Goal: Book appointment/travel/reservation

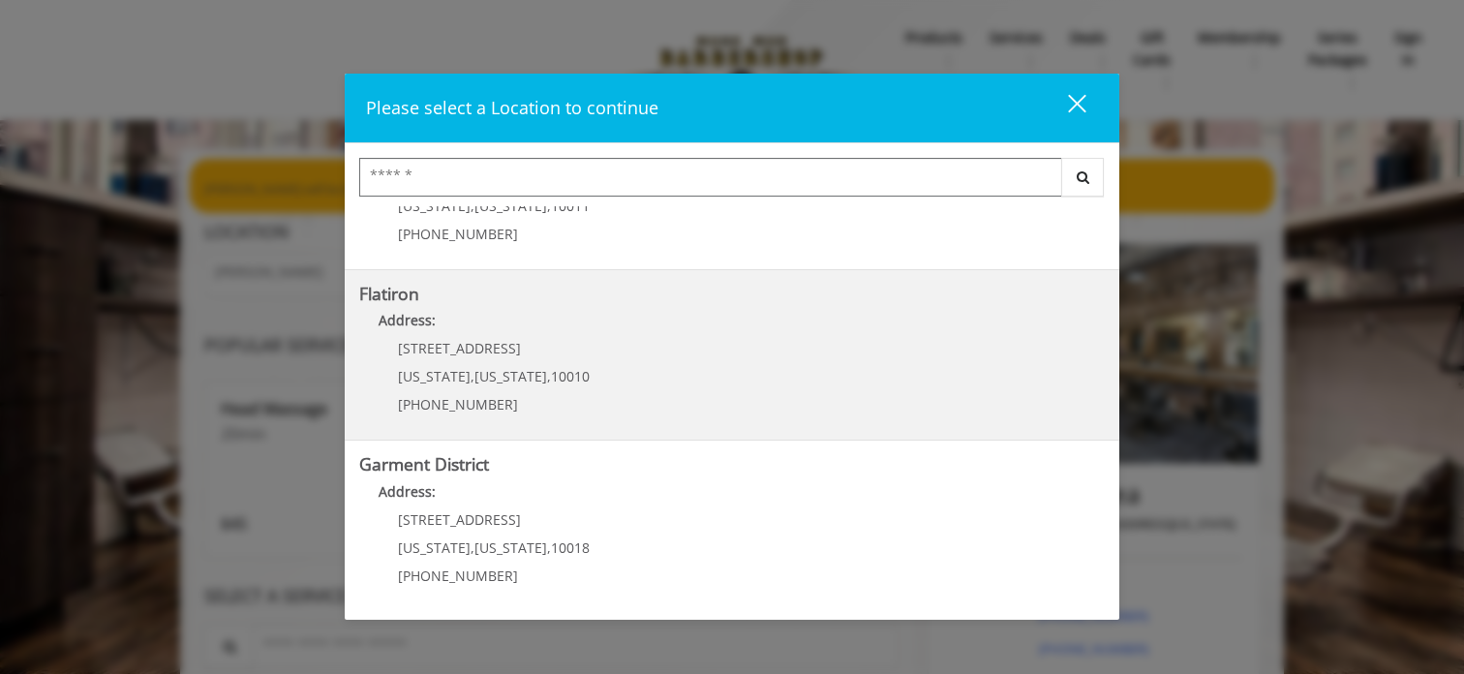
scroll to position [450, 0]
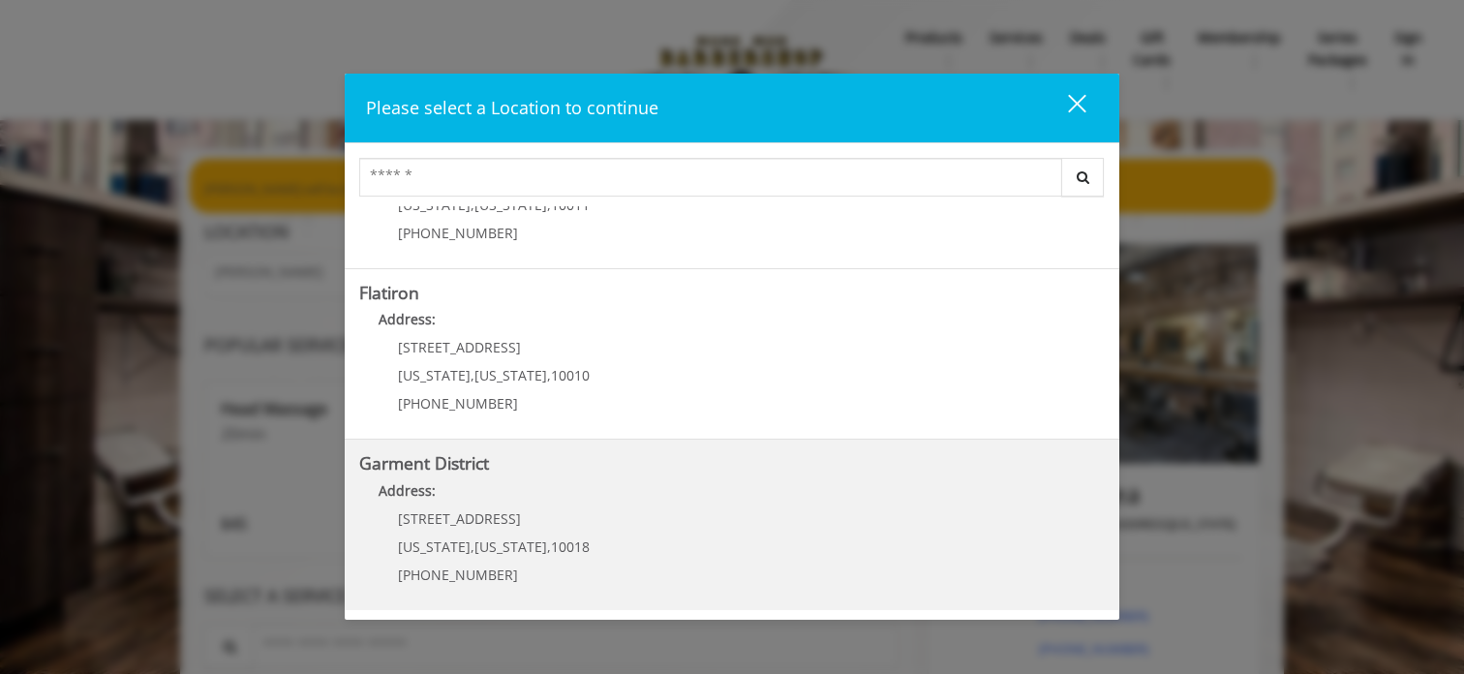
click at [690, 539] on District "Garment District Address: [STREET_ADDRESS][US_STATE][US_STATE] (212) 997-4247" at bounding box center [731, 524] width 745 height 141
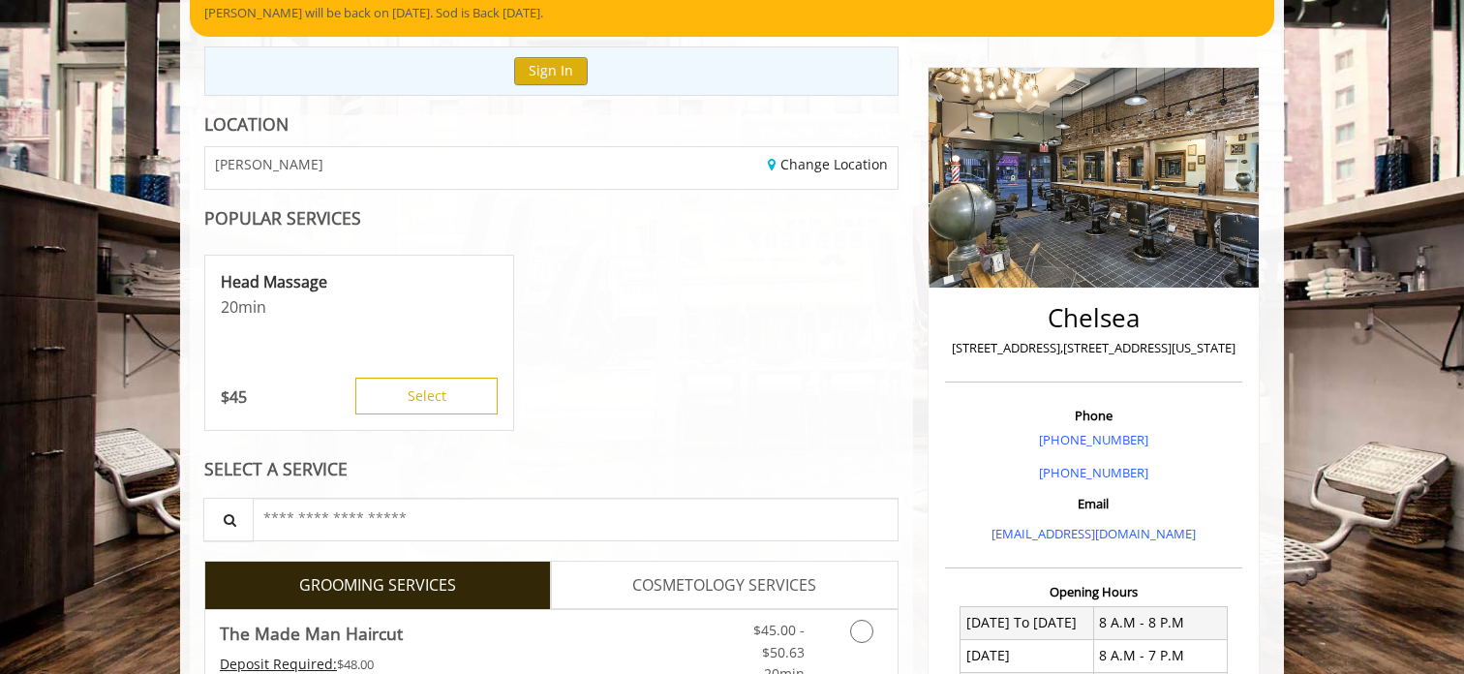
scroll to position [180, 0]
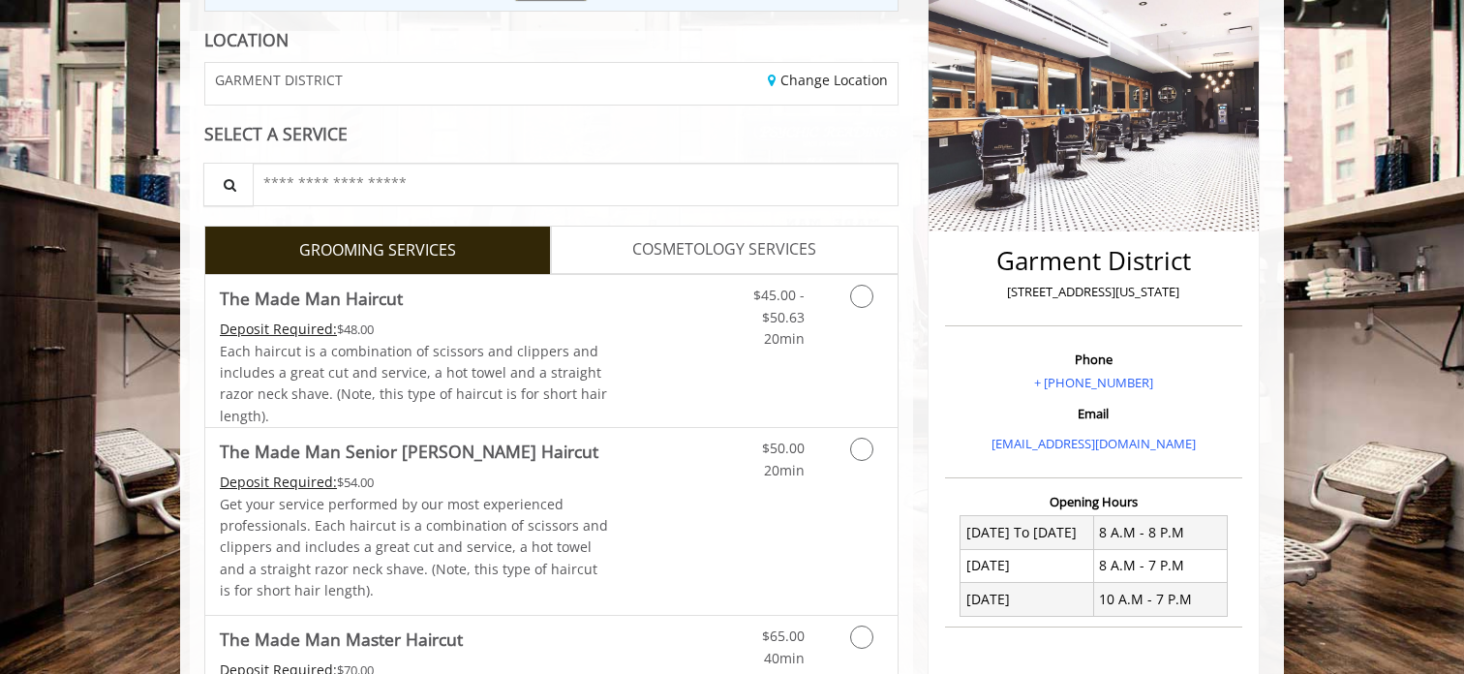
scroll to position [266, 0]
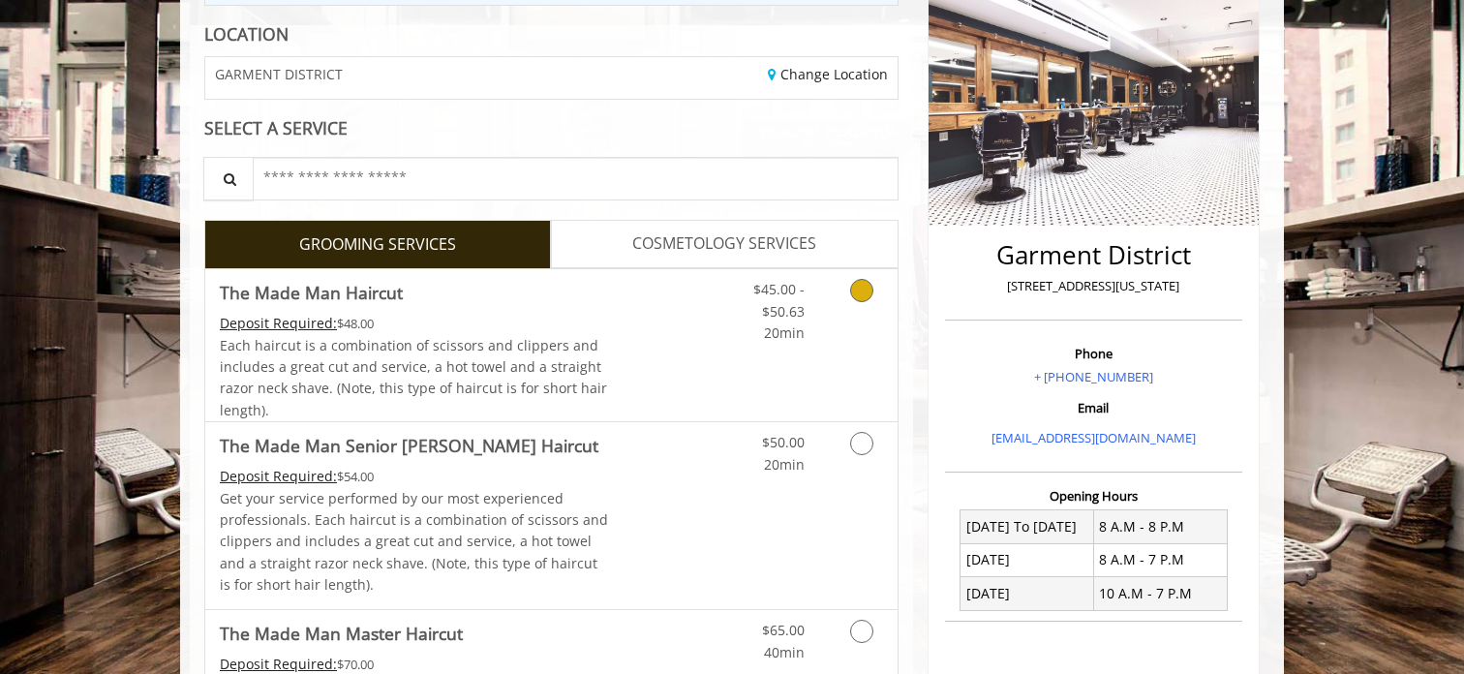
click at [672, 322] on link "Discounted Price" at bounding box center [666, 345] width 115 height 152
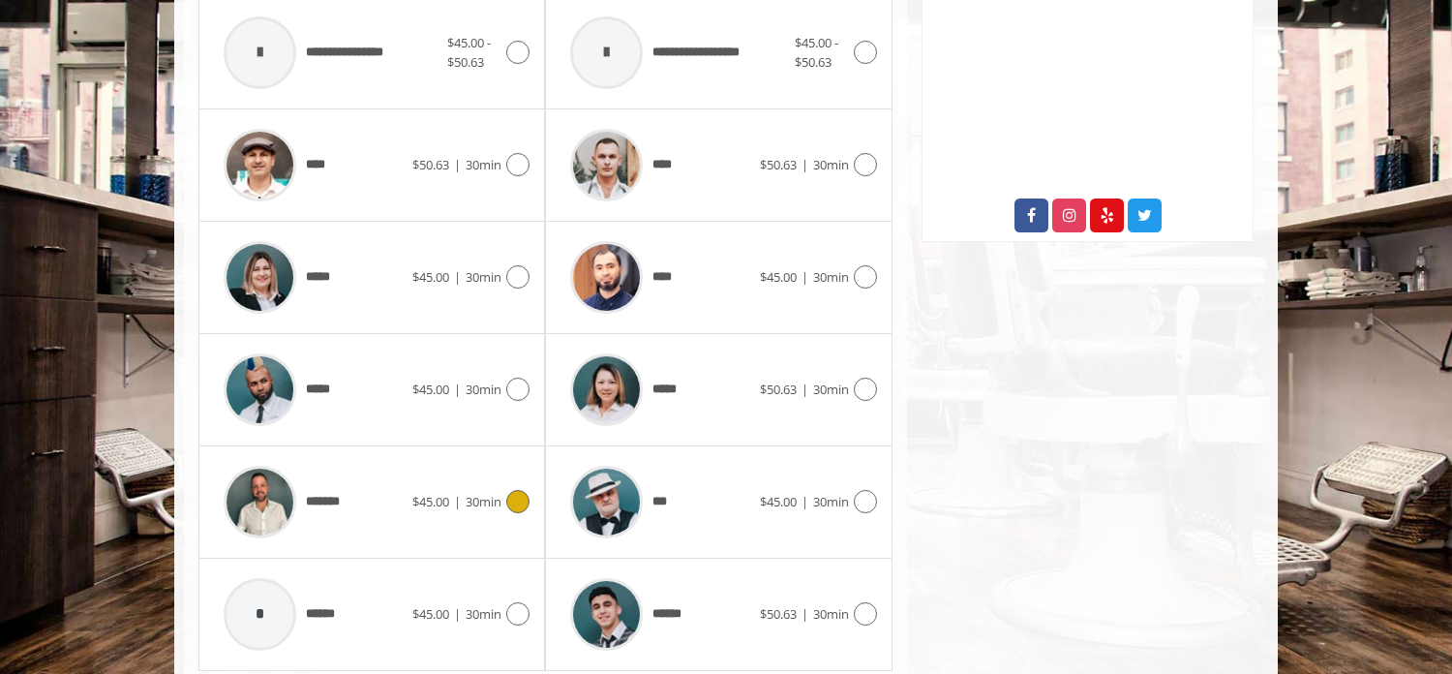
scroll to position [940, 0]
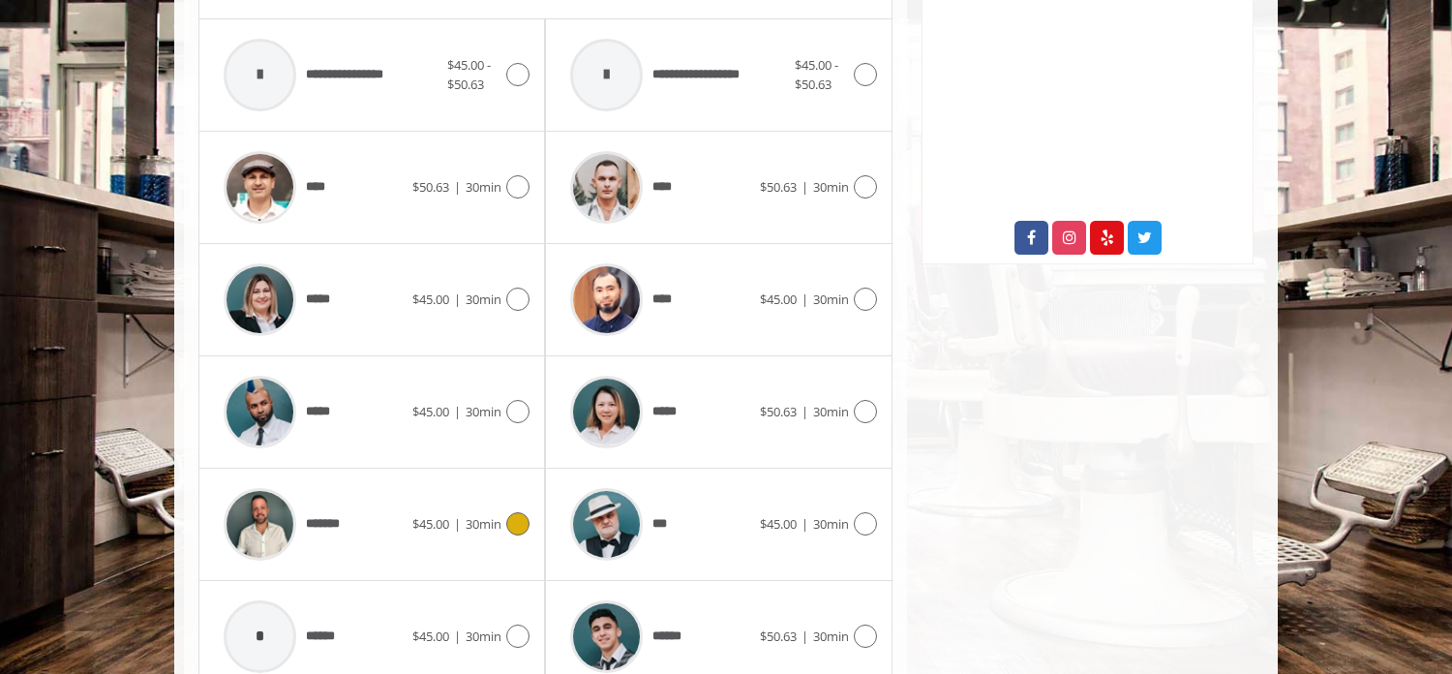
click at [248, 519] on img at bounding box center [260, 524] width 73 height 73
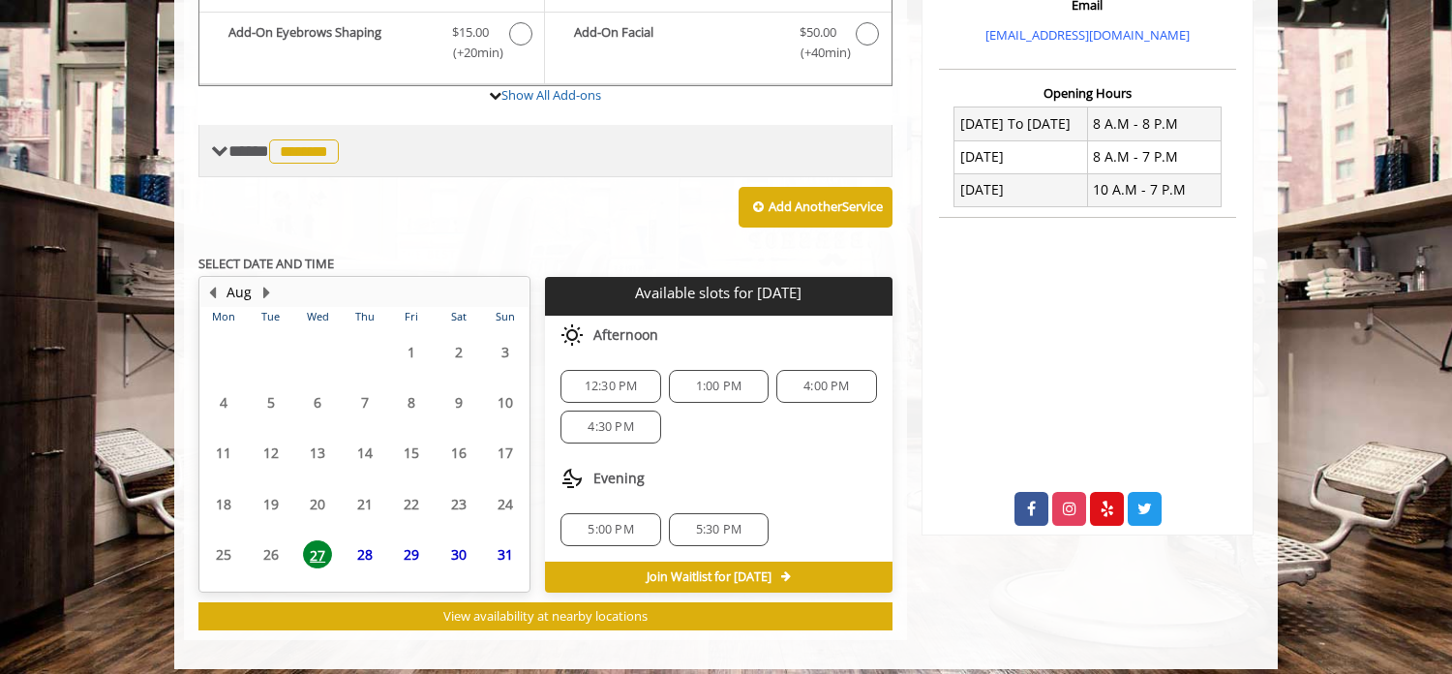
scroll to position [682, 0]
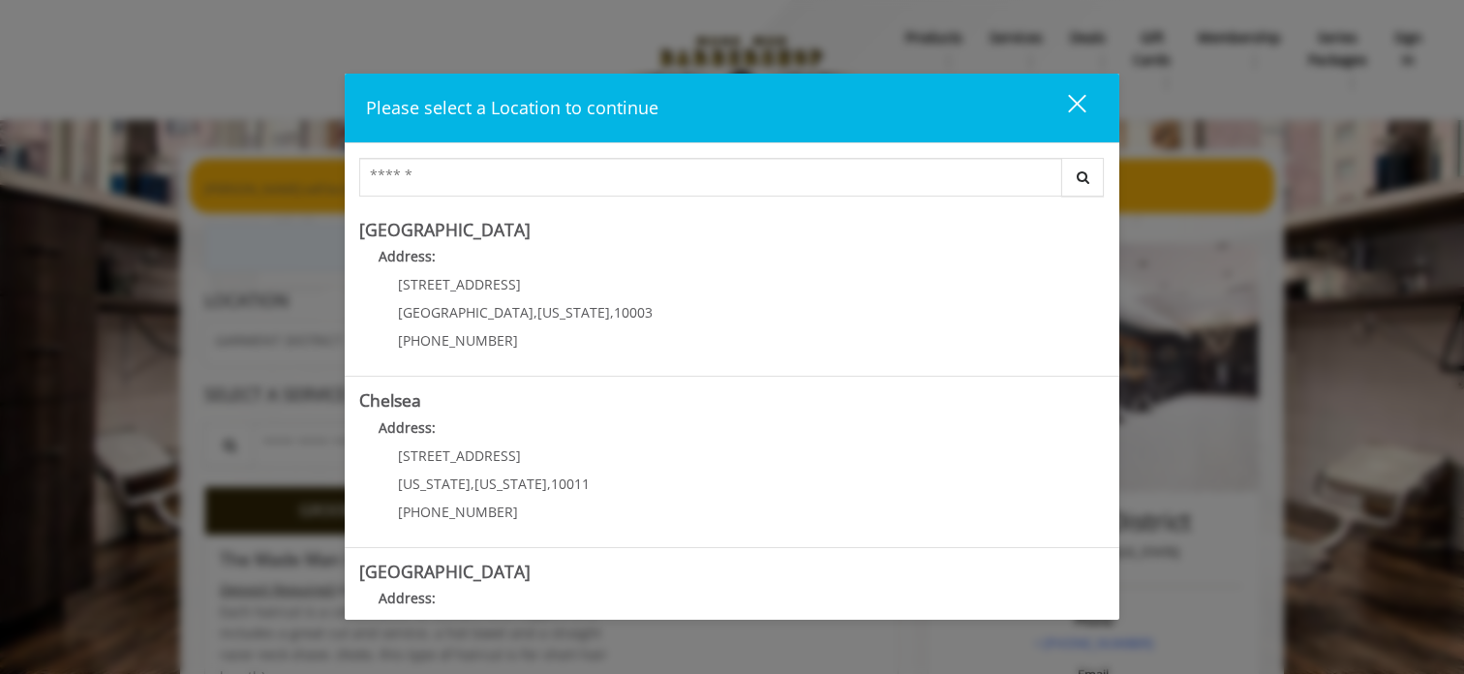
click at [1068, 91] on button "close" at bounding box center [1065, 108] width 66 height 40
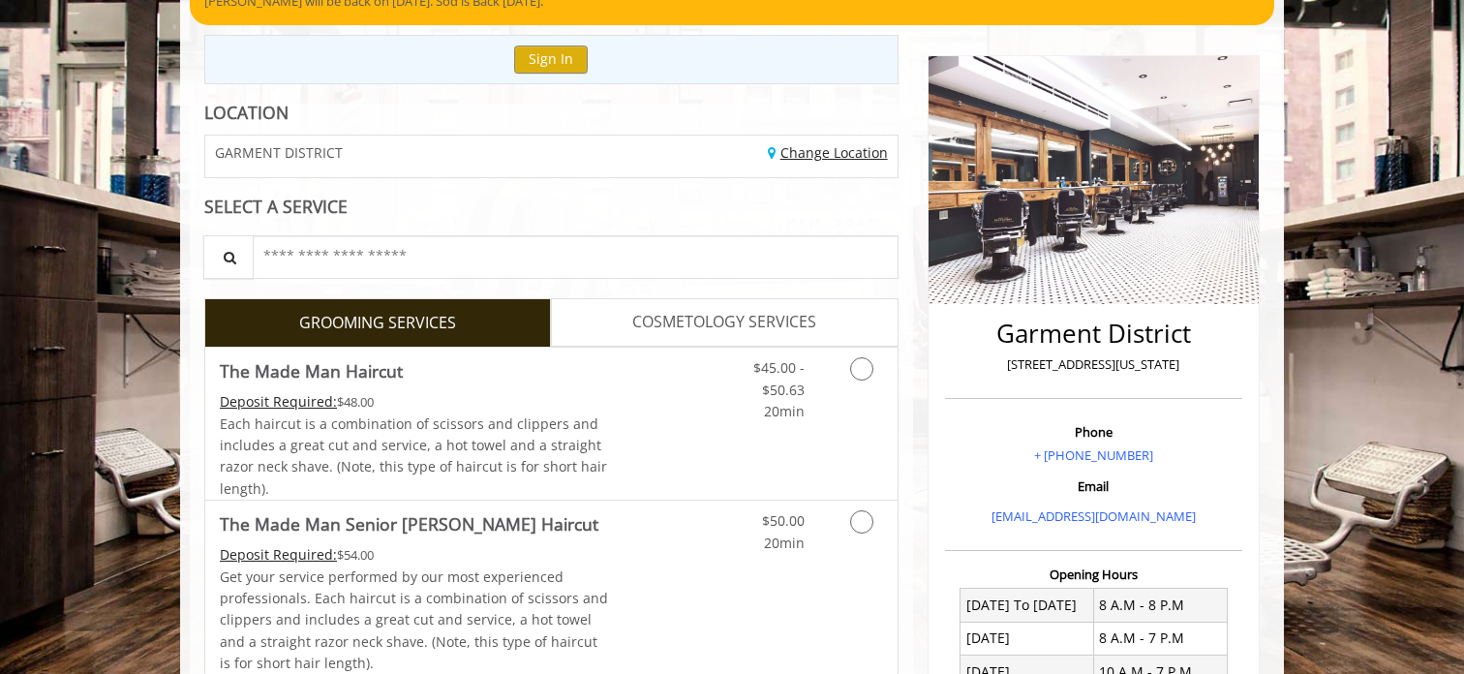
scroll to position [192, 0]
